Goal: Task Accomplishment & Management: Use online tool/utility

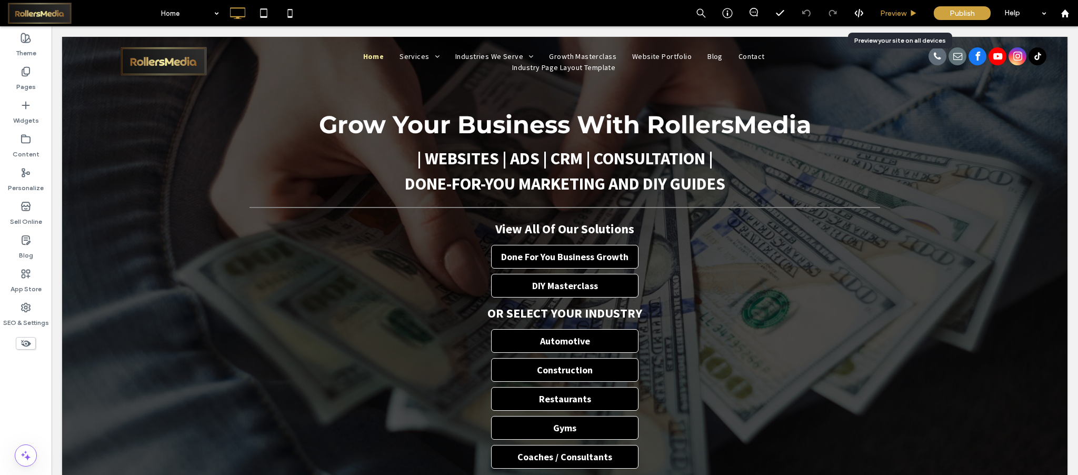
drag, startPoint x: 900, startPoint y: 15, endPoint x: 722, endPoint y: 99, distance: 197.5
click at [900, 15] on span "Preview" at bounding box center [893, 13] width 26 height 9
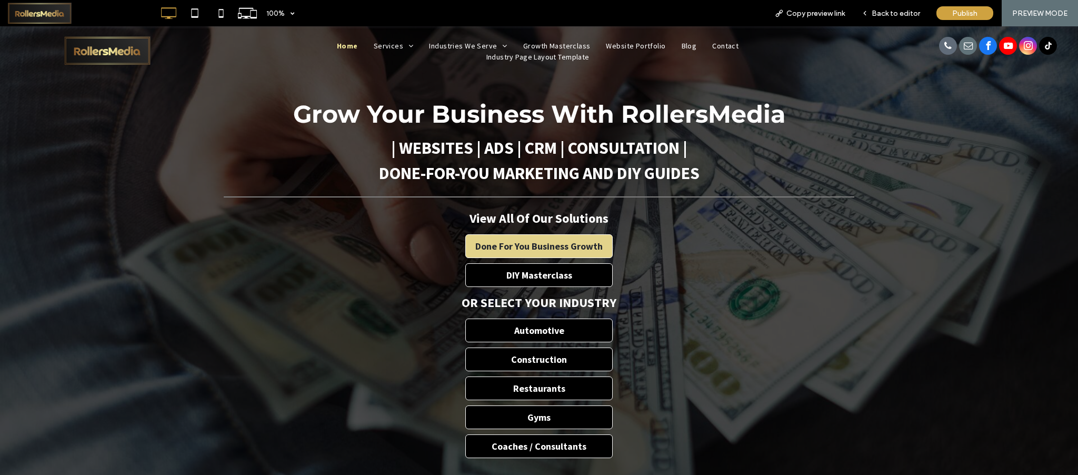
click at [519, 243] on span "Done For You Business Growth" at bounding box center [538, 246] width 127 height 12
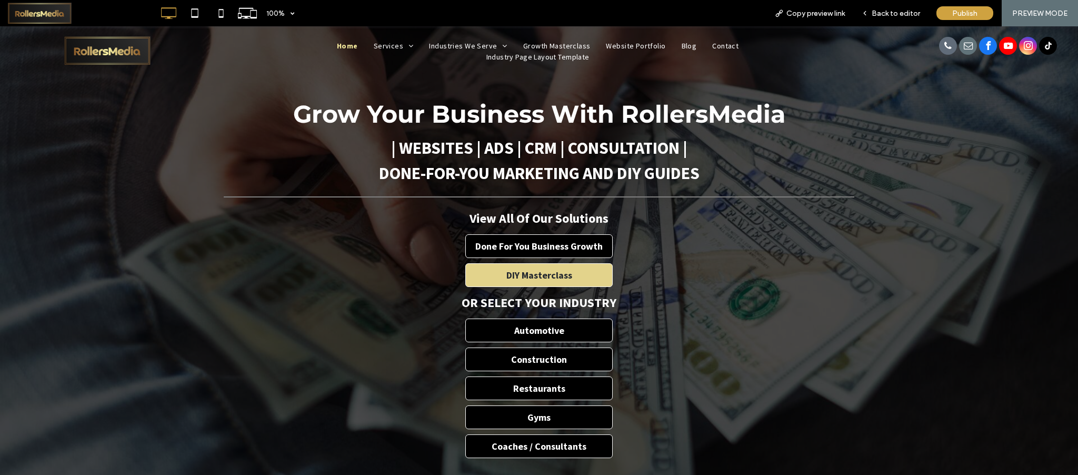
click at [522, 266] on link "DIY Masterclass" at bounding box center [538, 275] width 147 height 24
click at [889, 14] on span "Back to editor" at bounding box center [895, 13] width 48 height 9
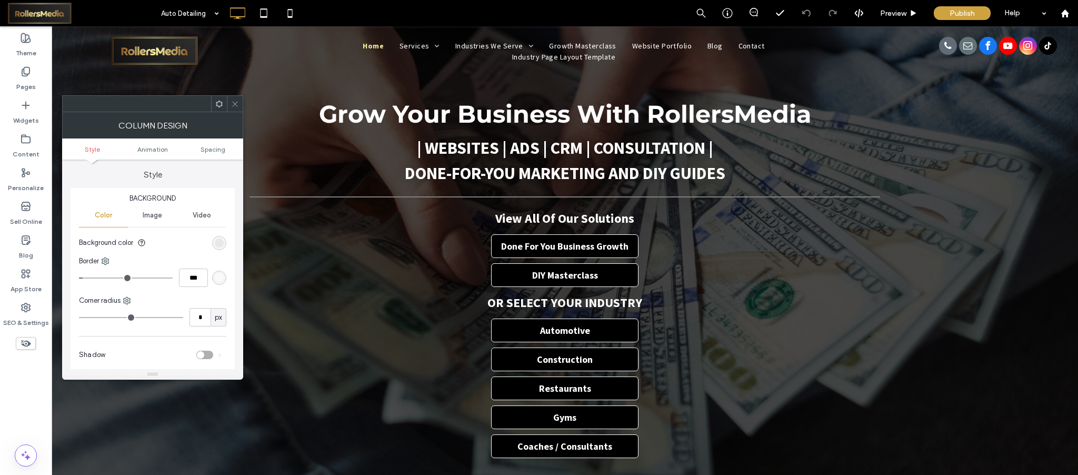
type input "**"
click at [220, 102] on icon at bounding box center [219, 104] width 8 height 8
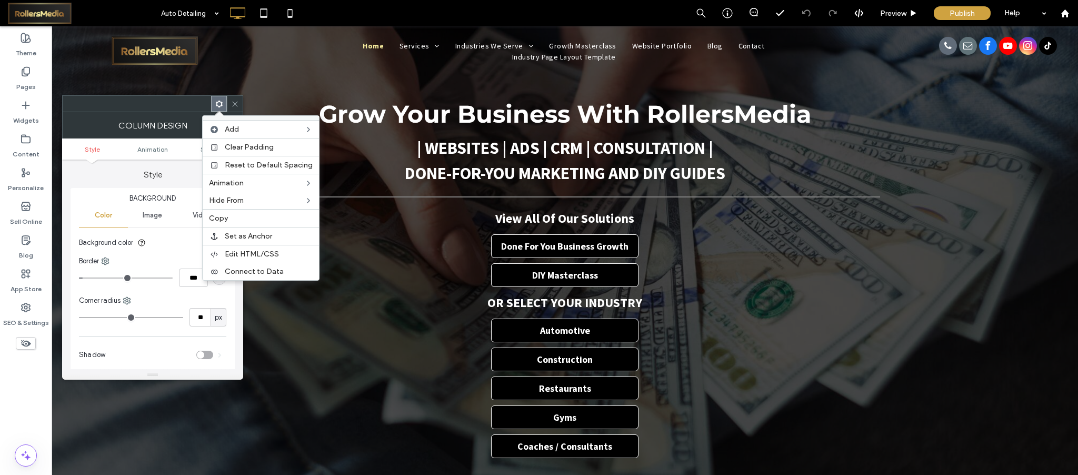
click at [242, 105] on div at bounding box center [235, 104] width 16 height 16
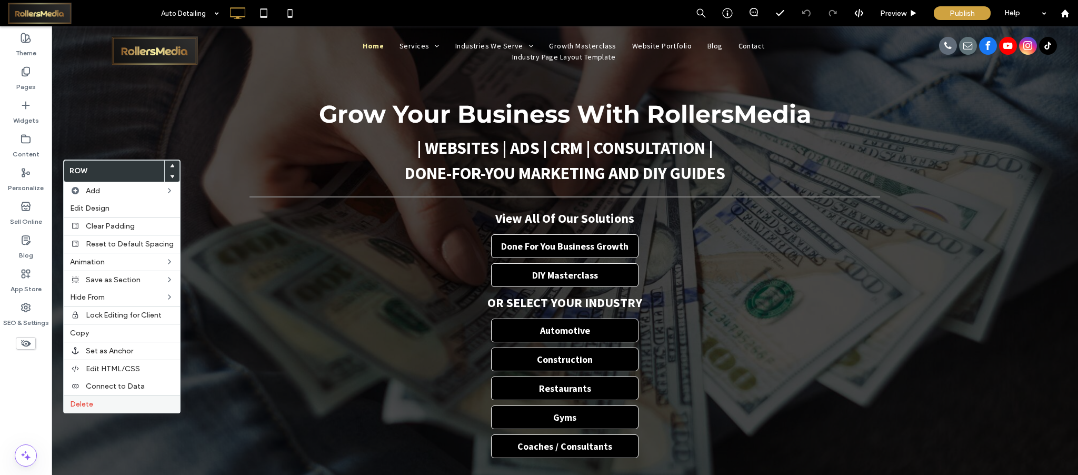
click at [84, 405] on span "Delete" at bounding box center [81, 403] width 23 height 9
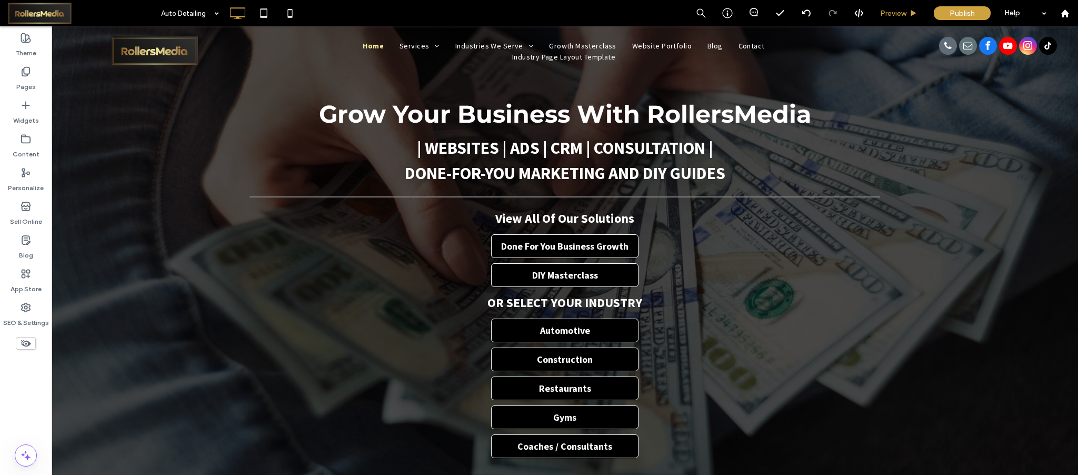
click at [894, 10] on span "Preview" at bounding box center [893, 13] width 26 height 9
